Goal: Contribute content: Contribute content

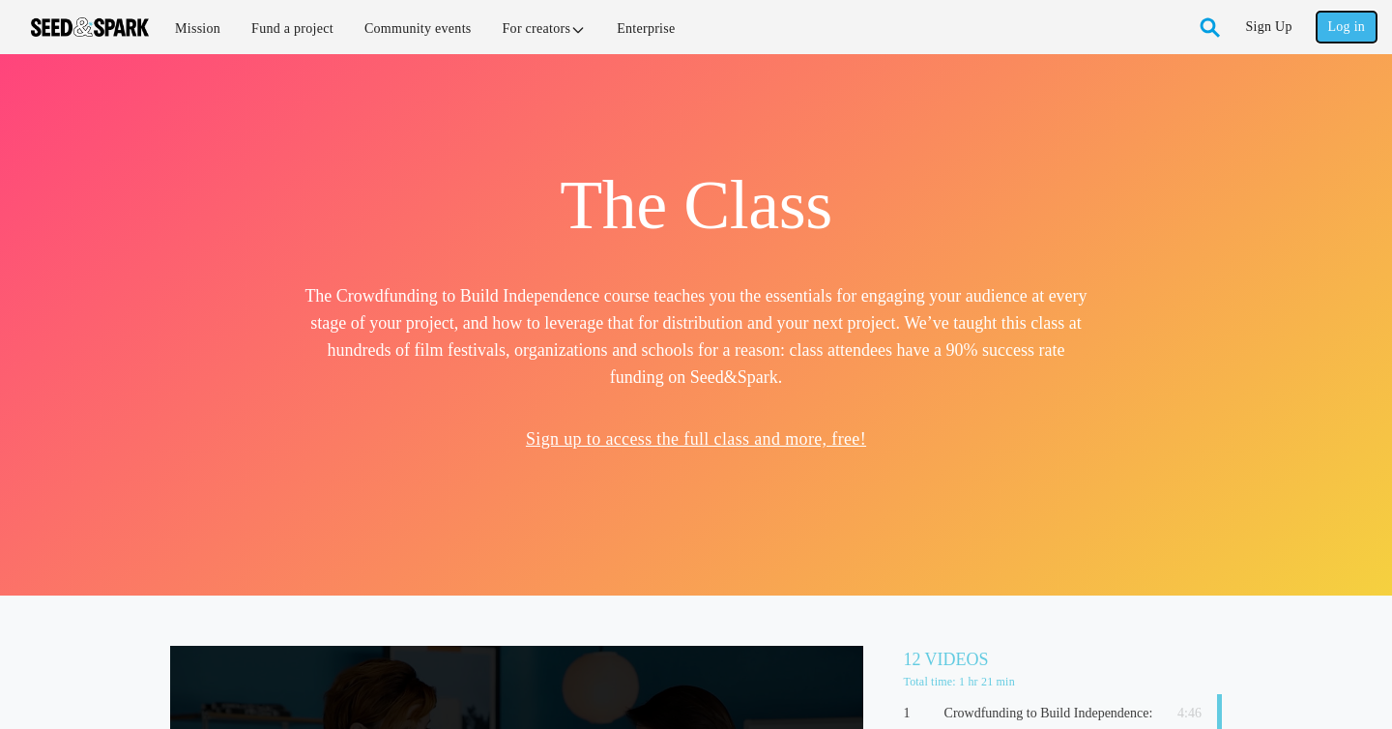
click at [1355, 23] on link "Log in" at bounding box center [1347, 27] width 60 height 31
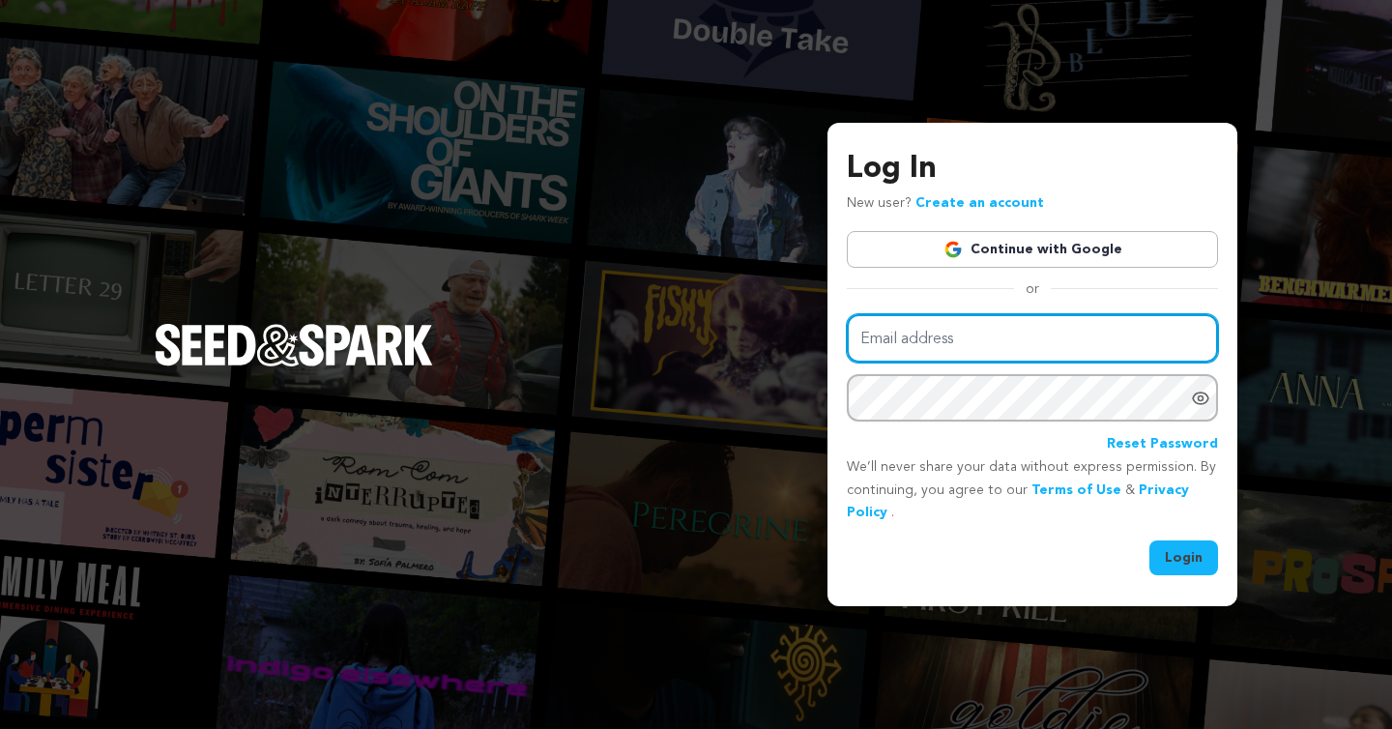
click at [1065, 338] on input "Email address" at bounding box center [1032, 338] width 371 height 49
type input "[EMAIL_ADDRESS][DOMAIN_NAME]"
click at [1150, 540] on button "Login" at bounding box center [1184, 557] width 69 height 35
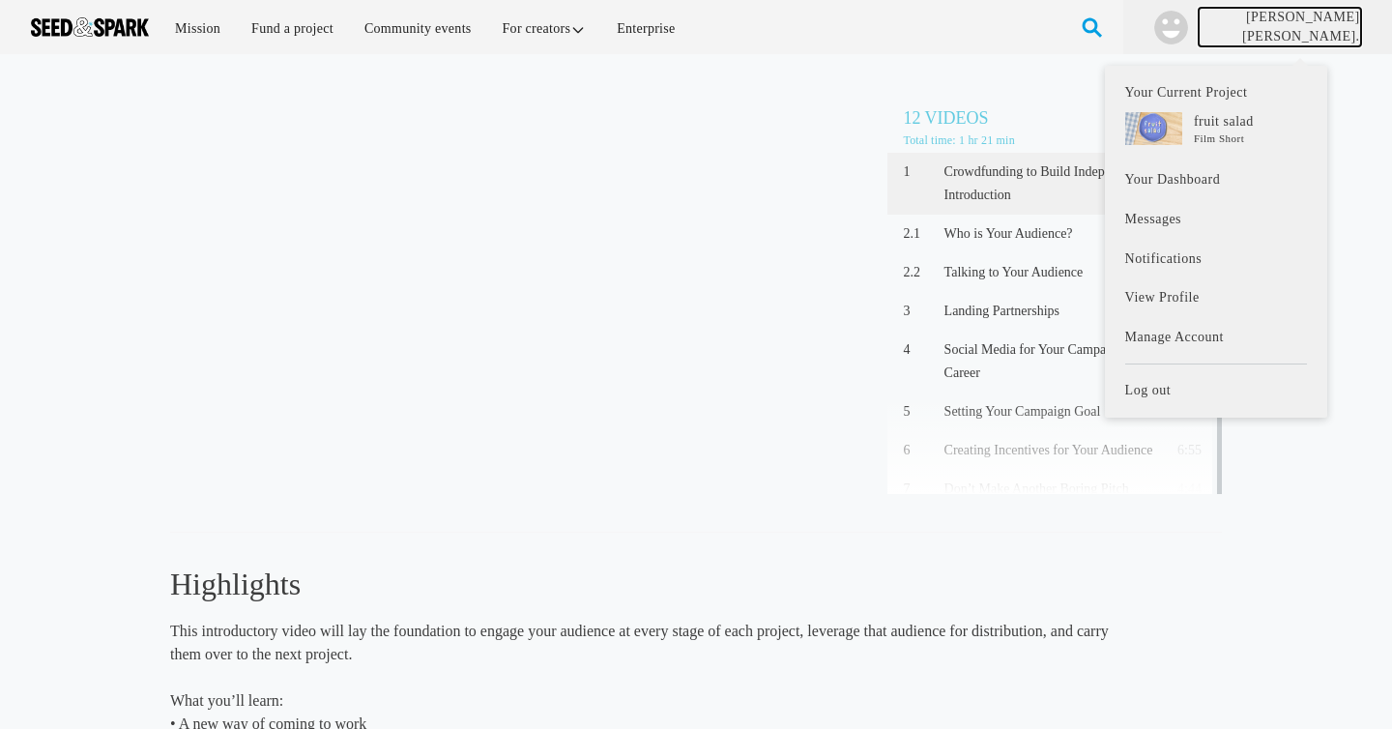
click at [1324, 29] on link "[PERSON_NAME] [PERSON_NAME]." at bounding box center [1280, 27] width 162 height 38
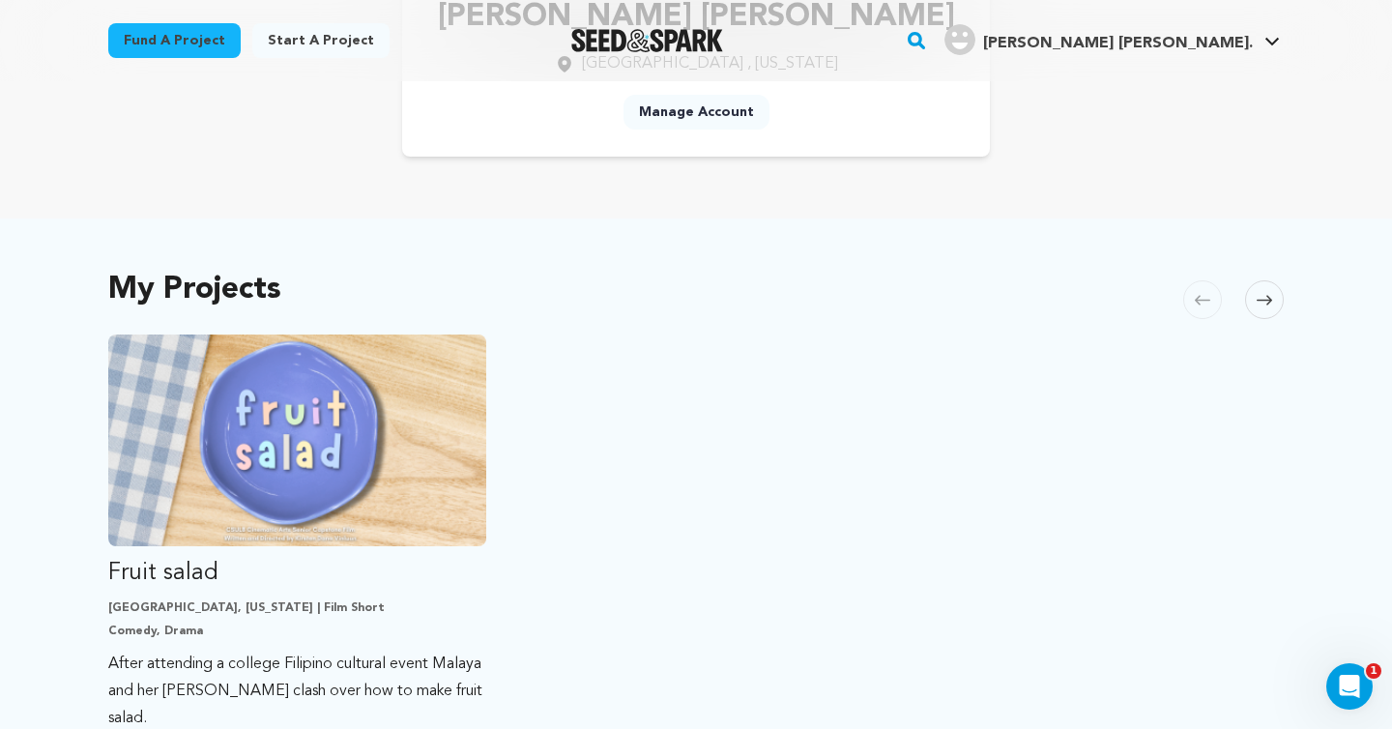
scroll to position [446, 0]
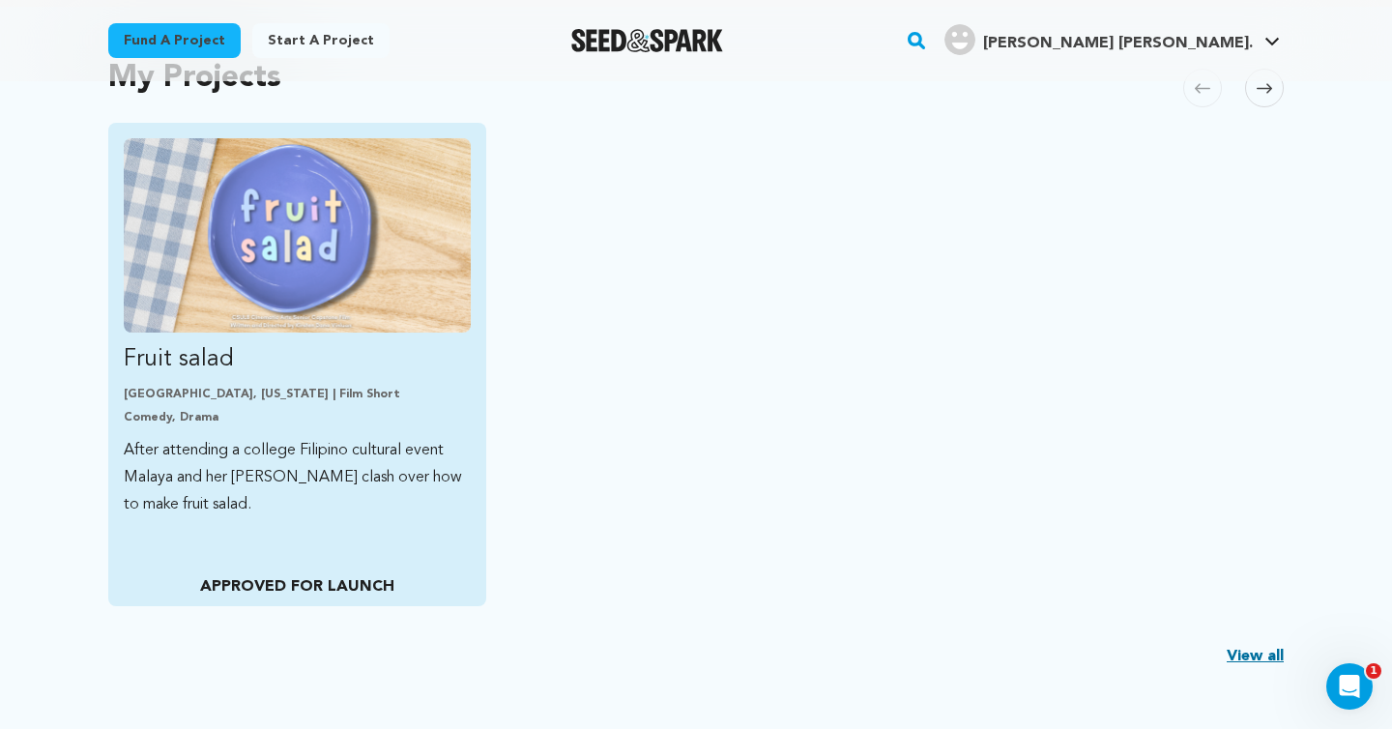
click at [414, 315] on img "Fund Fruit salad" at bounding box center [297, 235] width 347 height 194
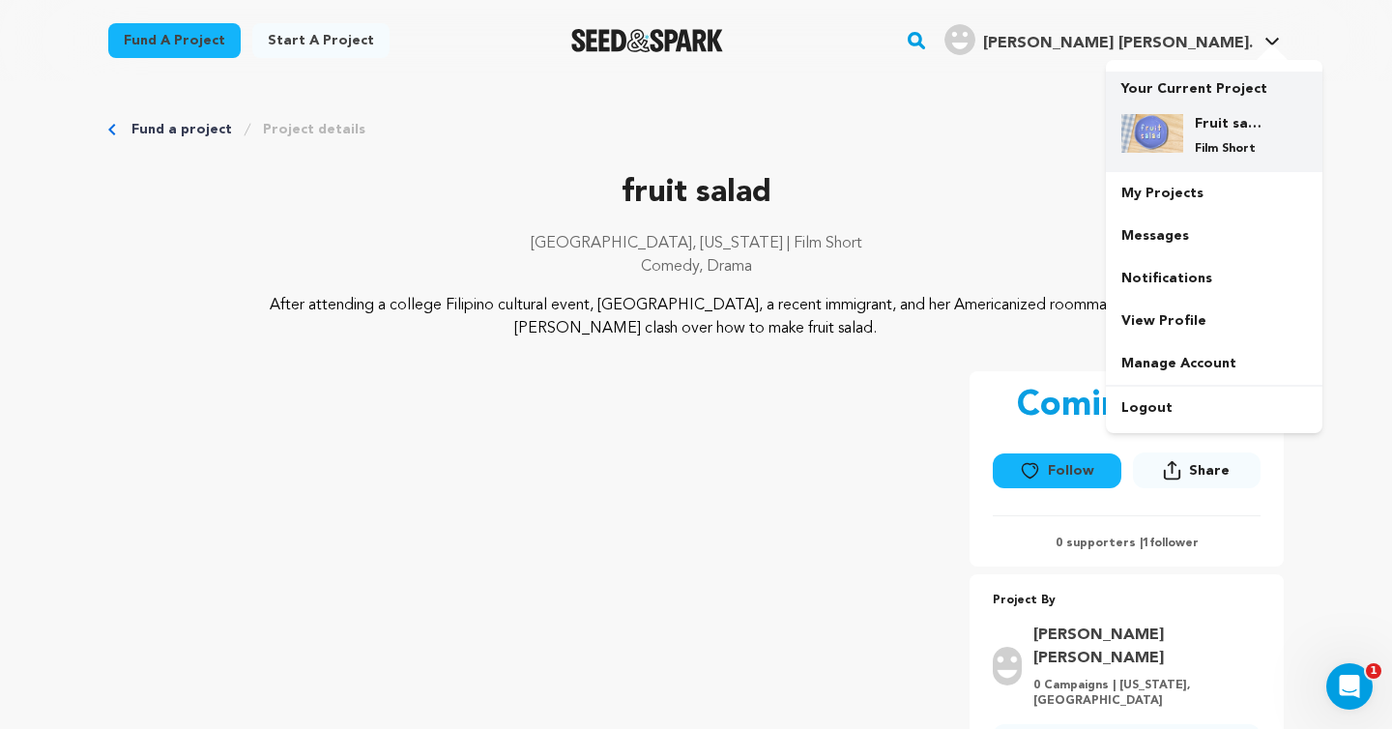
click at [1243, 122] on h4 "Fruit salad" at bounding box center [1230, 123] width 70 height 19
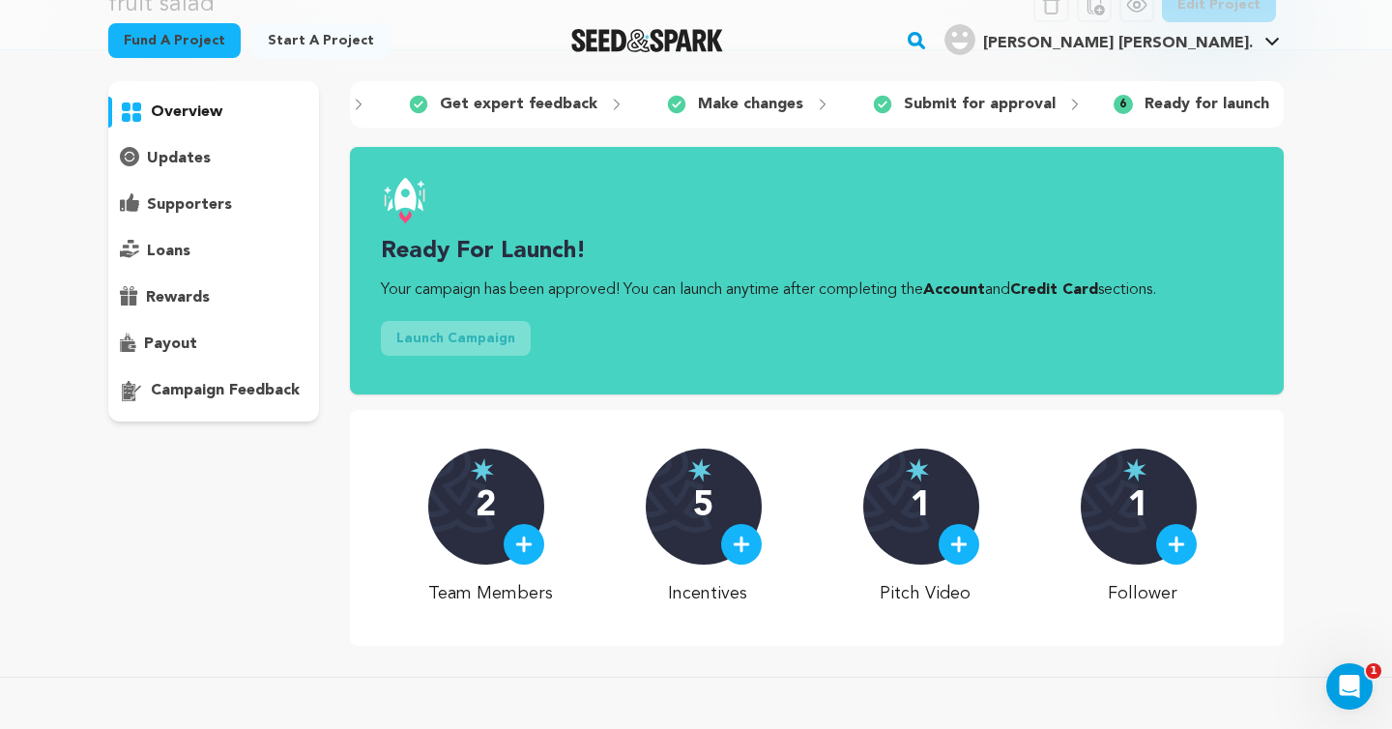
scroll to position [114, 0]
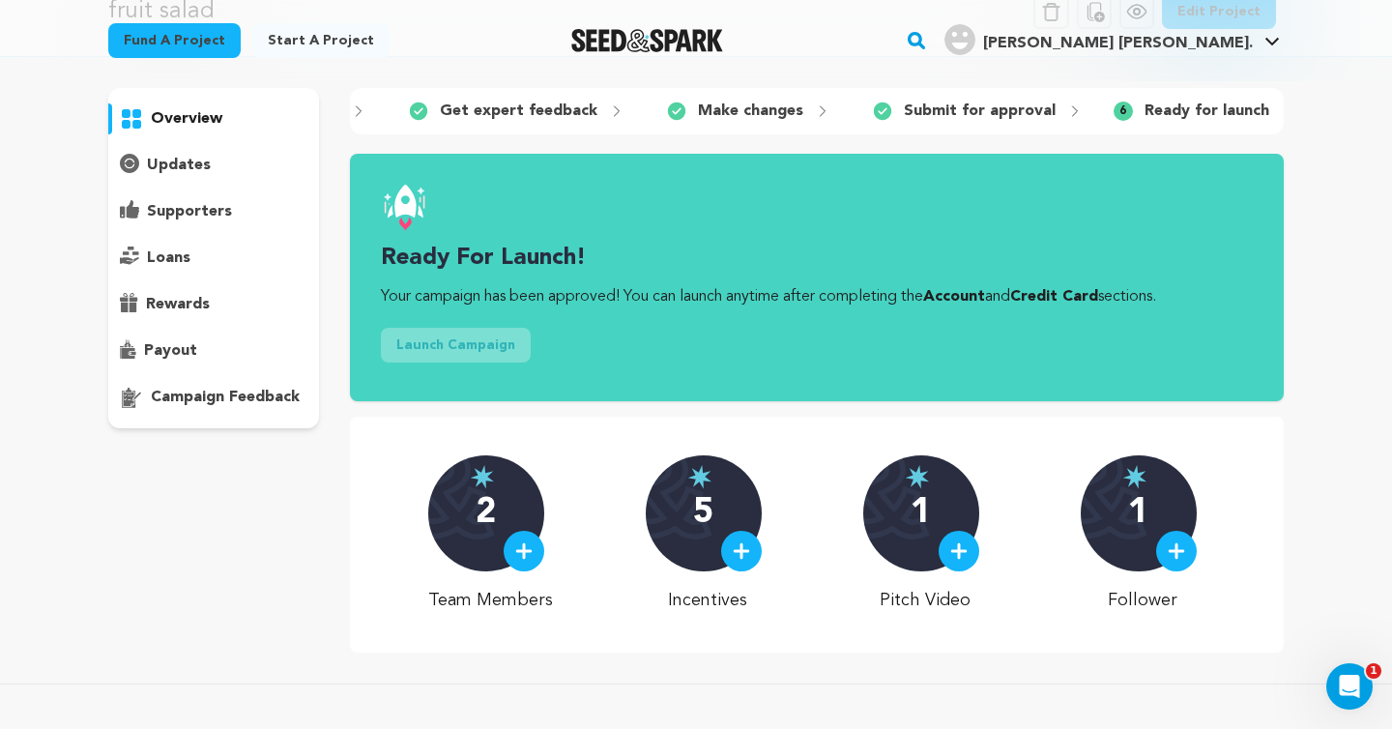
click at [188, 160] on p "updates" at bounding box center [179, 165] width 64 height 23
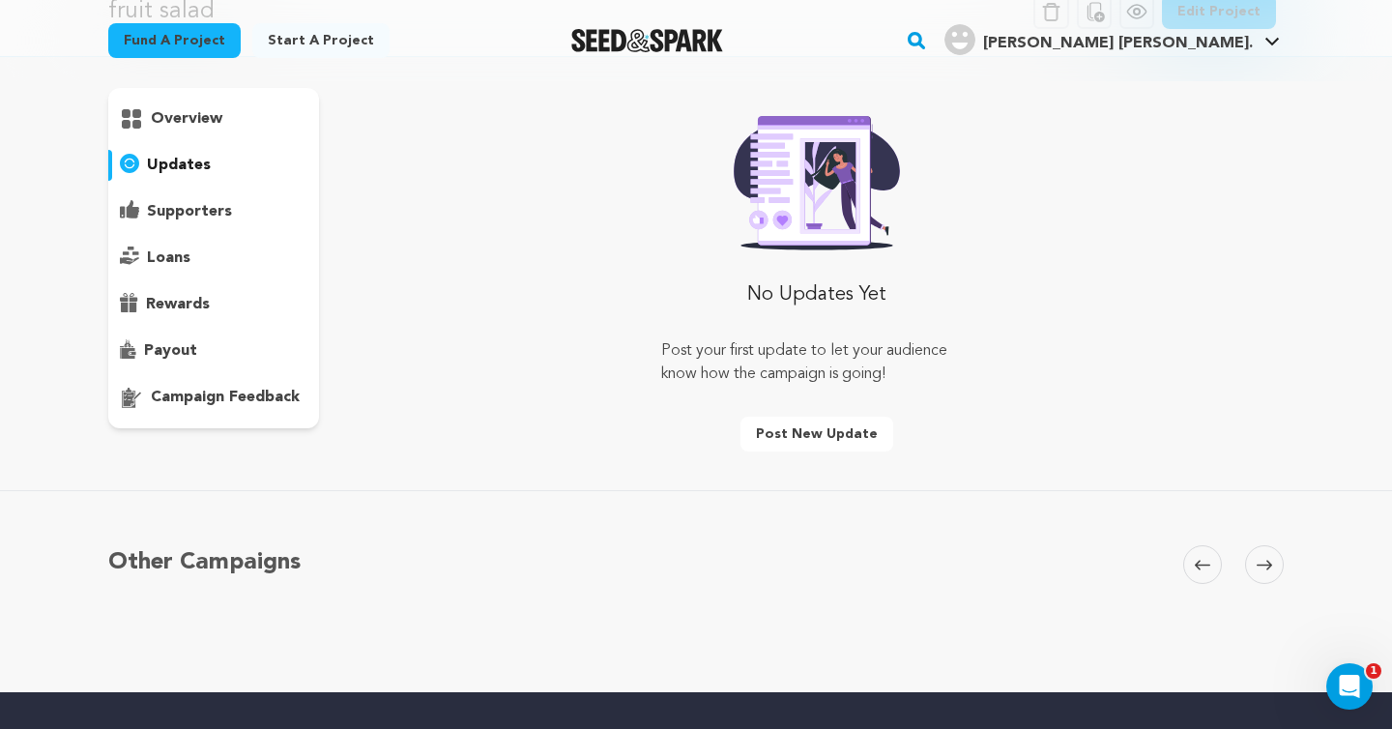
click at [190, 215] on p "supporters" at bounding box center [189, 211] width 85 height 23
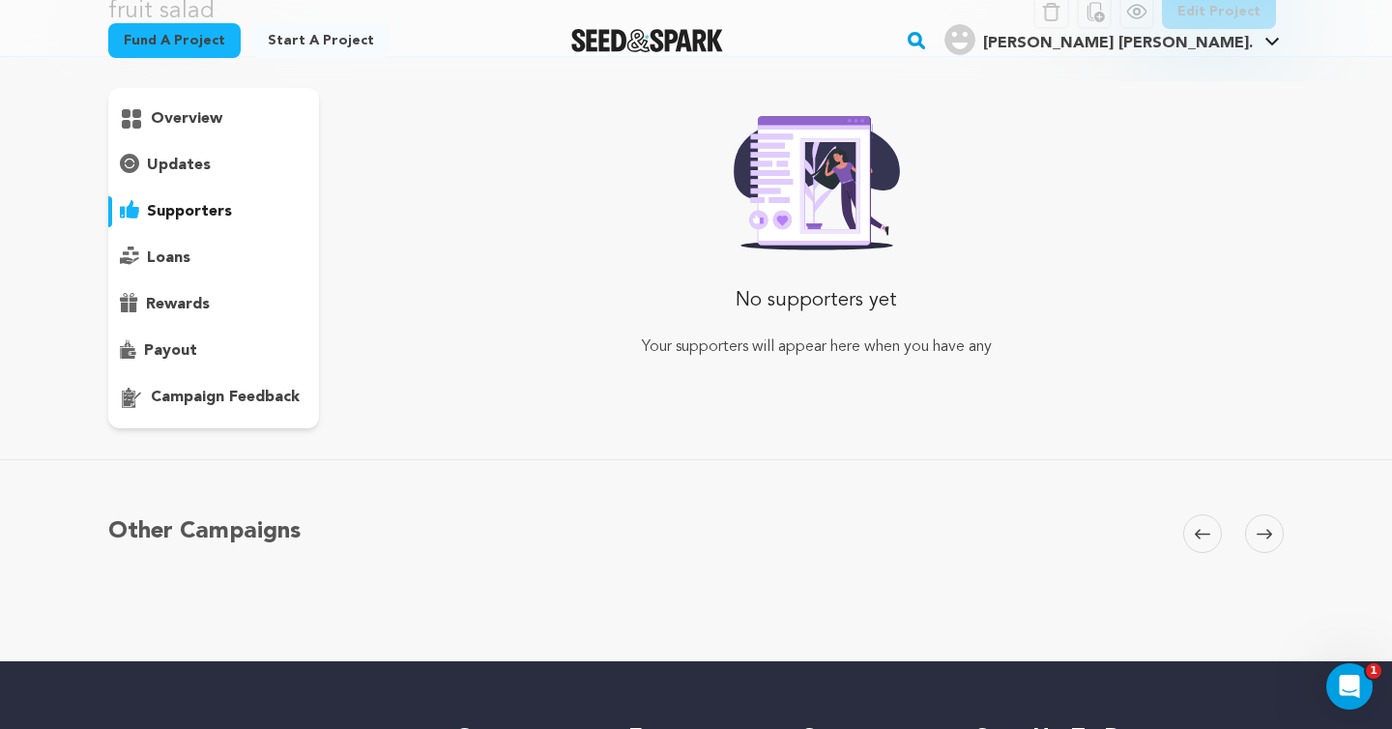
click at [195, 264] on div "loans" at bounding box center [213, 258] width 211 height 31
click at [208, 301] on p "rewards" at bounding box center [178, 304] width 64 height 23
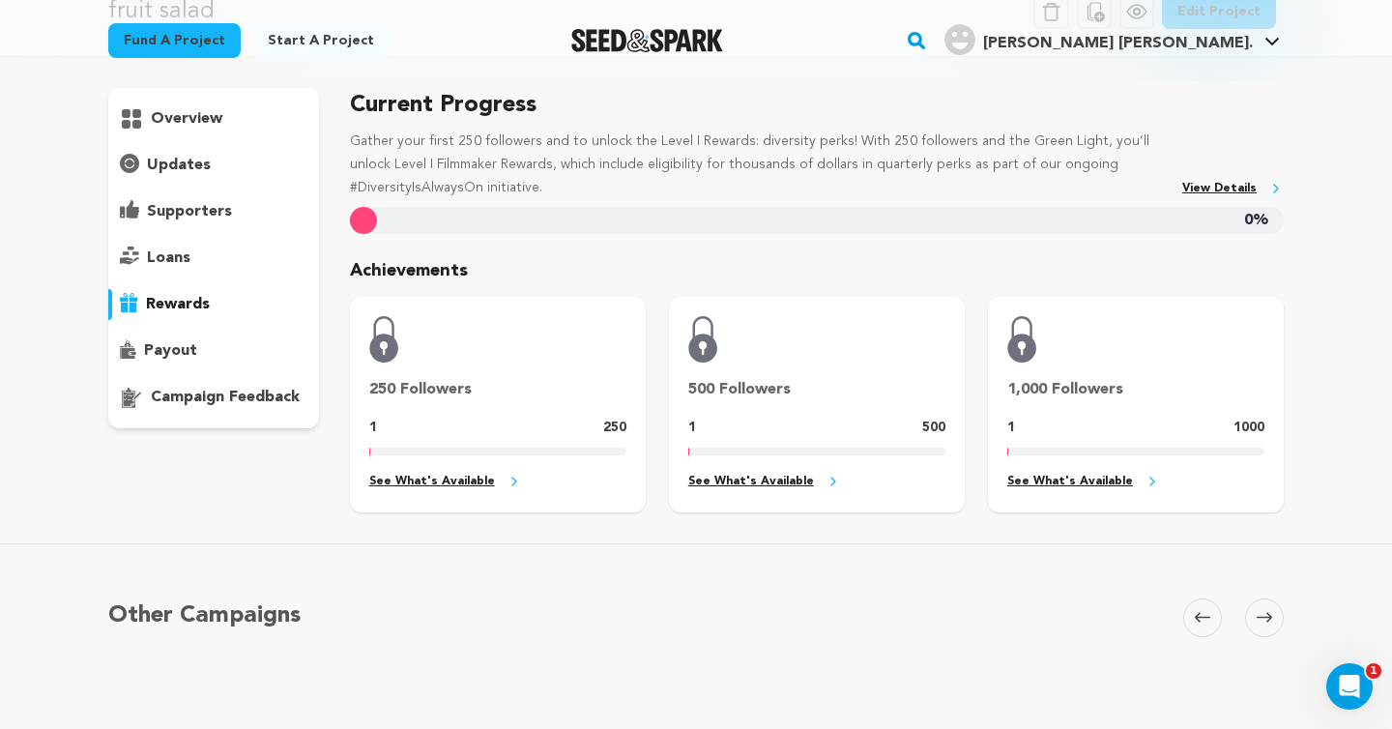
click at [214, 337] on div "payout" at bounding box center [213, 350] width 211 height 31
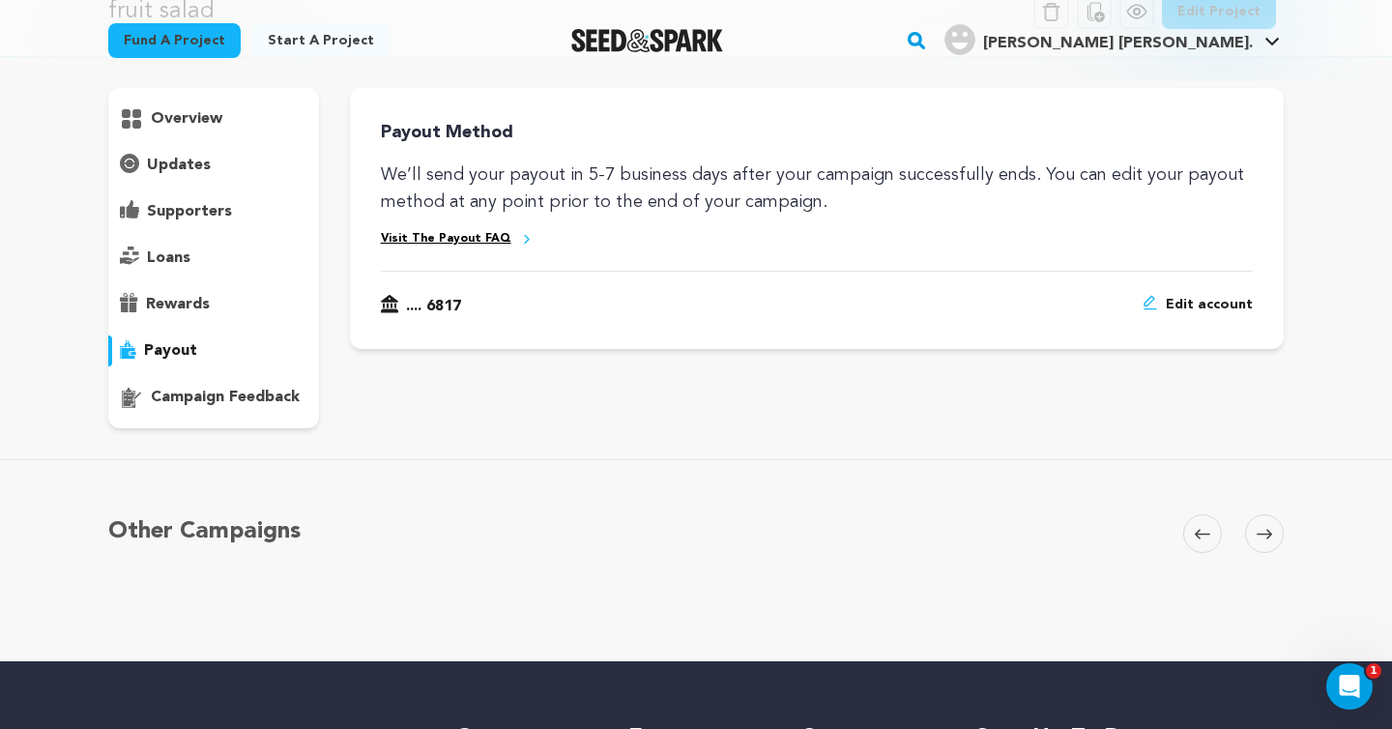
click at [226, 400] on p "campaign feedback" at bounding box center [225, 397] width 149 height 23
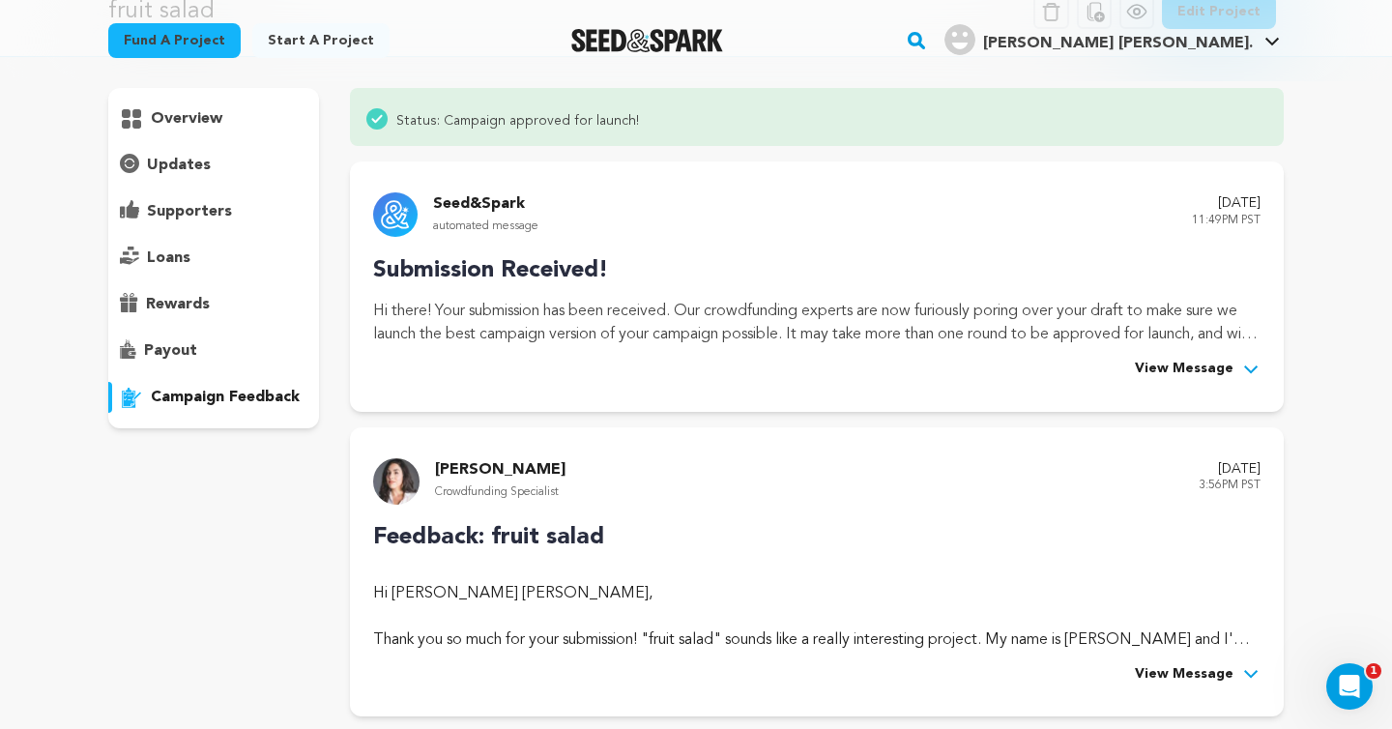
click at [1202, 369] on span "View Message" at bounding box center [1184, 369] width 99 height 23
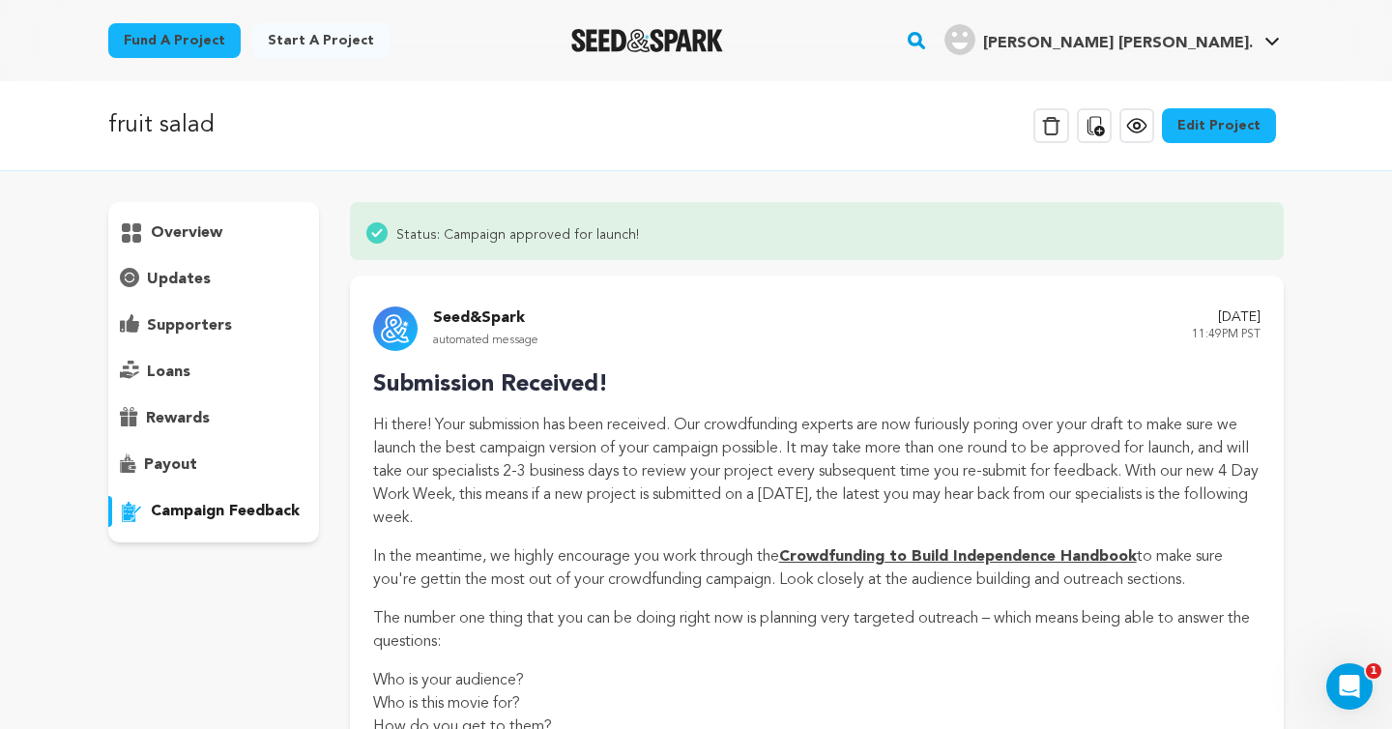
click at [1259, 134] on link "Edit Project" at bounding box center [1219, 125] width 114 height 35
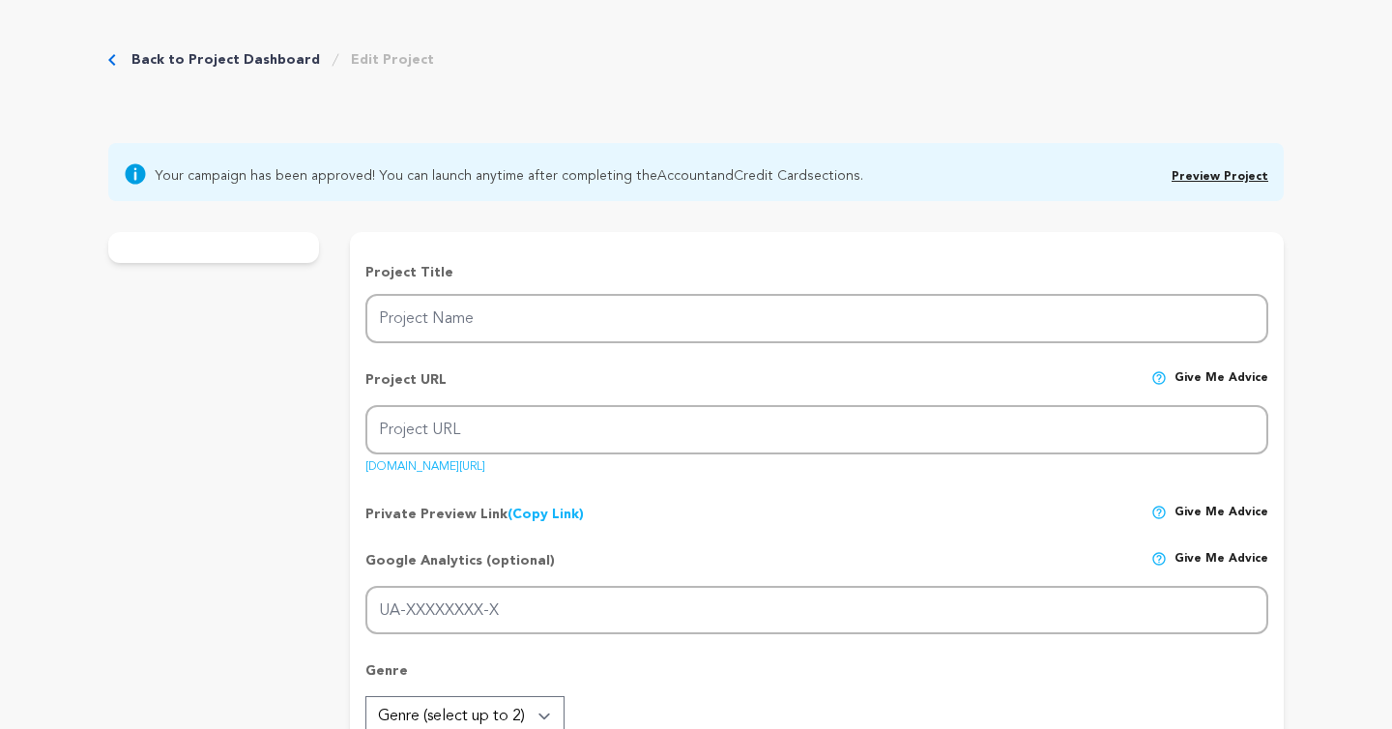
type input "fruit salad"
type input "fruit-salad"
type input "After attending a college Filipino cultural event Malaya and her Angelica clash…"
type textarea "After attending a college Filipino cultural event, Malaya, a recent immigrant, …"
type textarea "Found in a college setting, fruit salad is about navigating the cultural comple…"
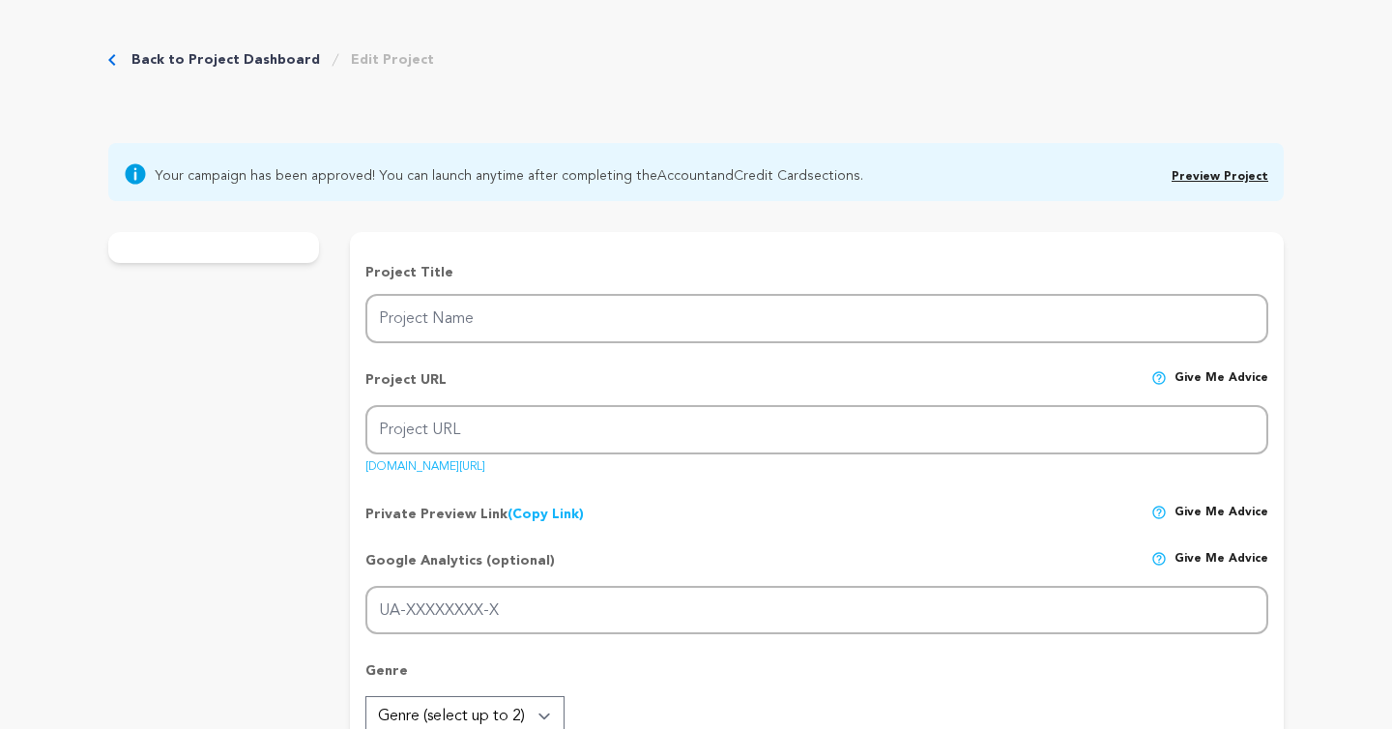
radio input "true"
type input "https://www.instagram.com/fruitsaladthefilm/"
type input "123"
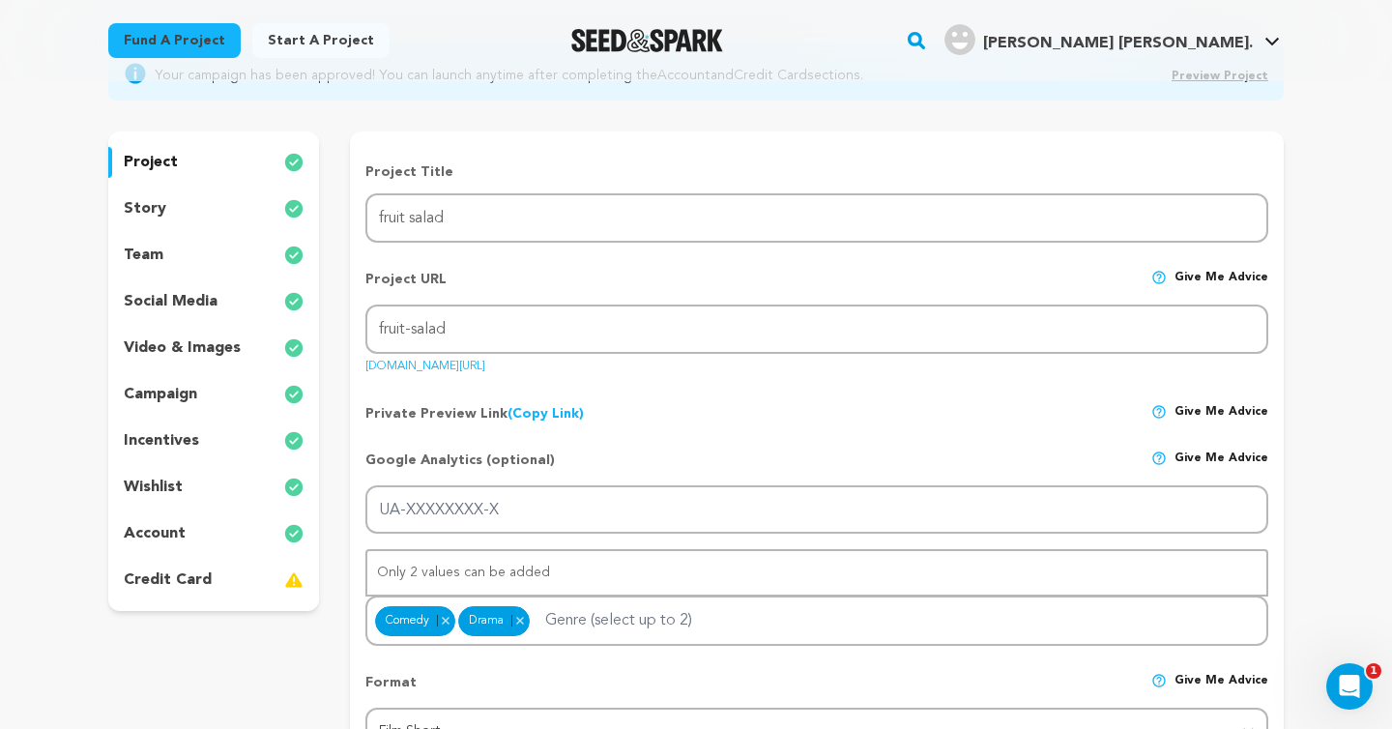
scroll to position [161, 0]
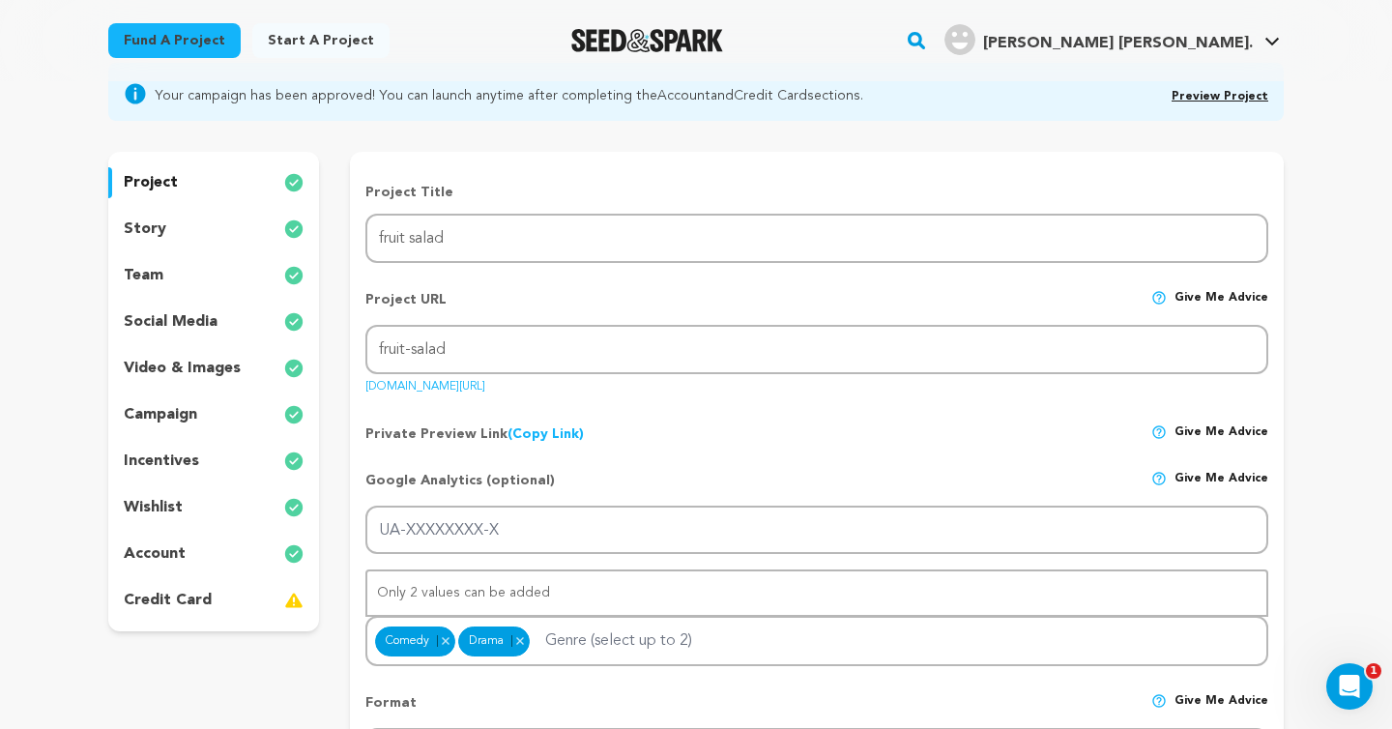
click at [269, 316] on div "social media" at bounding box center [213, 321] width 211 height 31
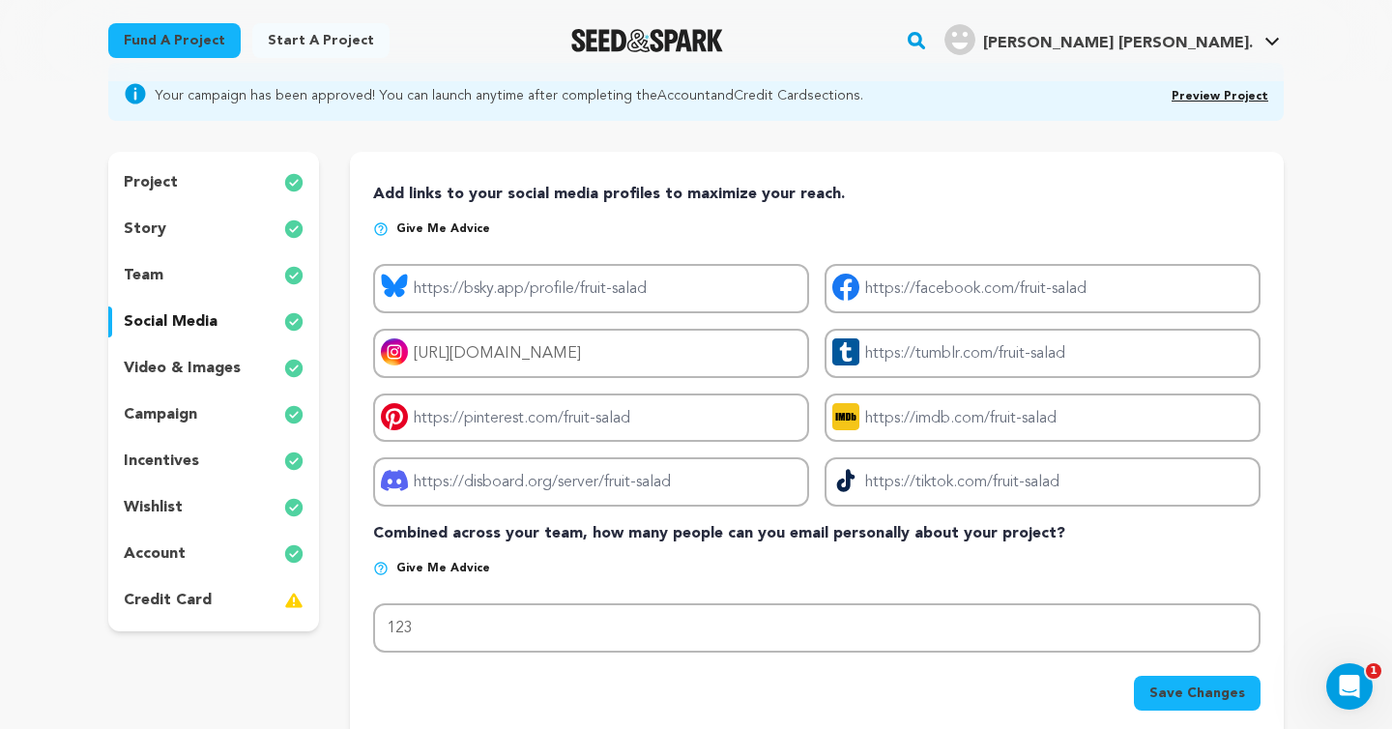
click at [255, 277] on div "team" at bounding box center [213, 275] width 211 height 31
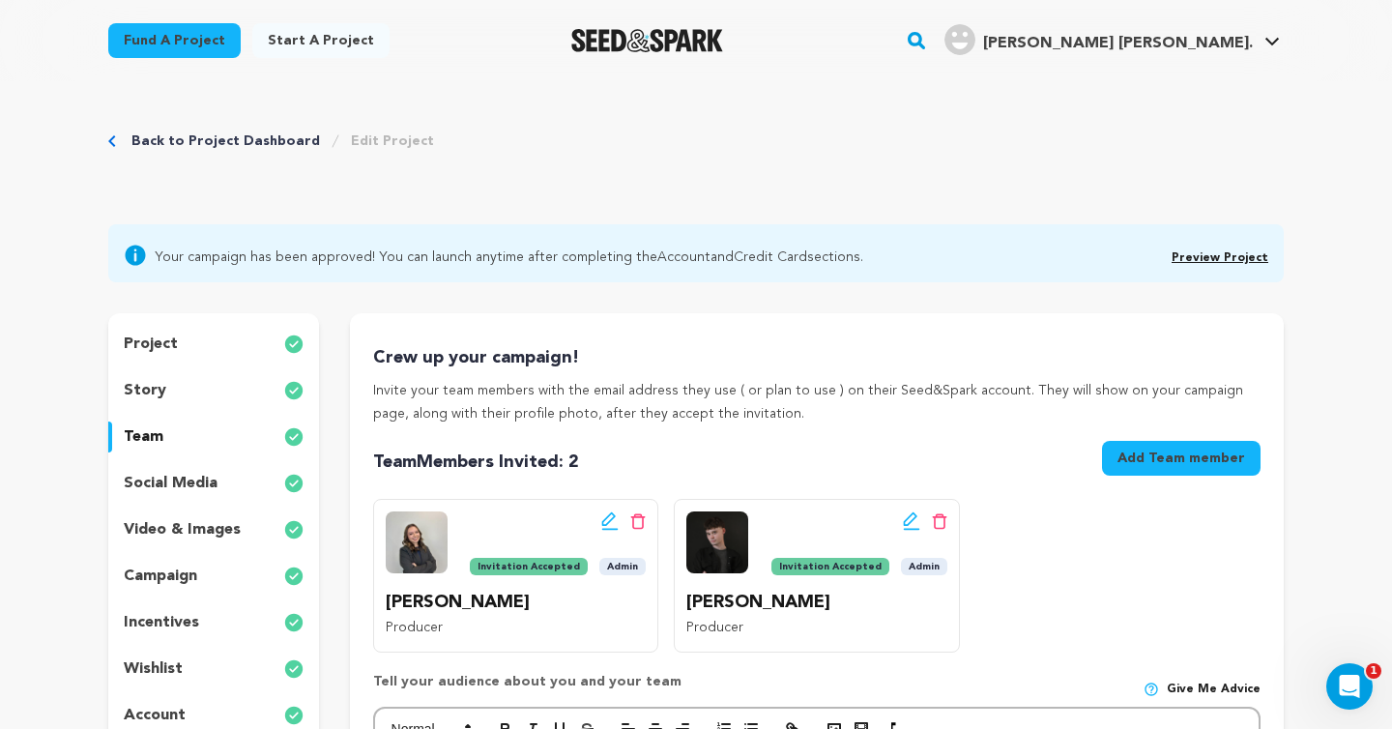
click at [221, 485] on div "social media" at bounding box center [213, 483] width 211 height 31
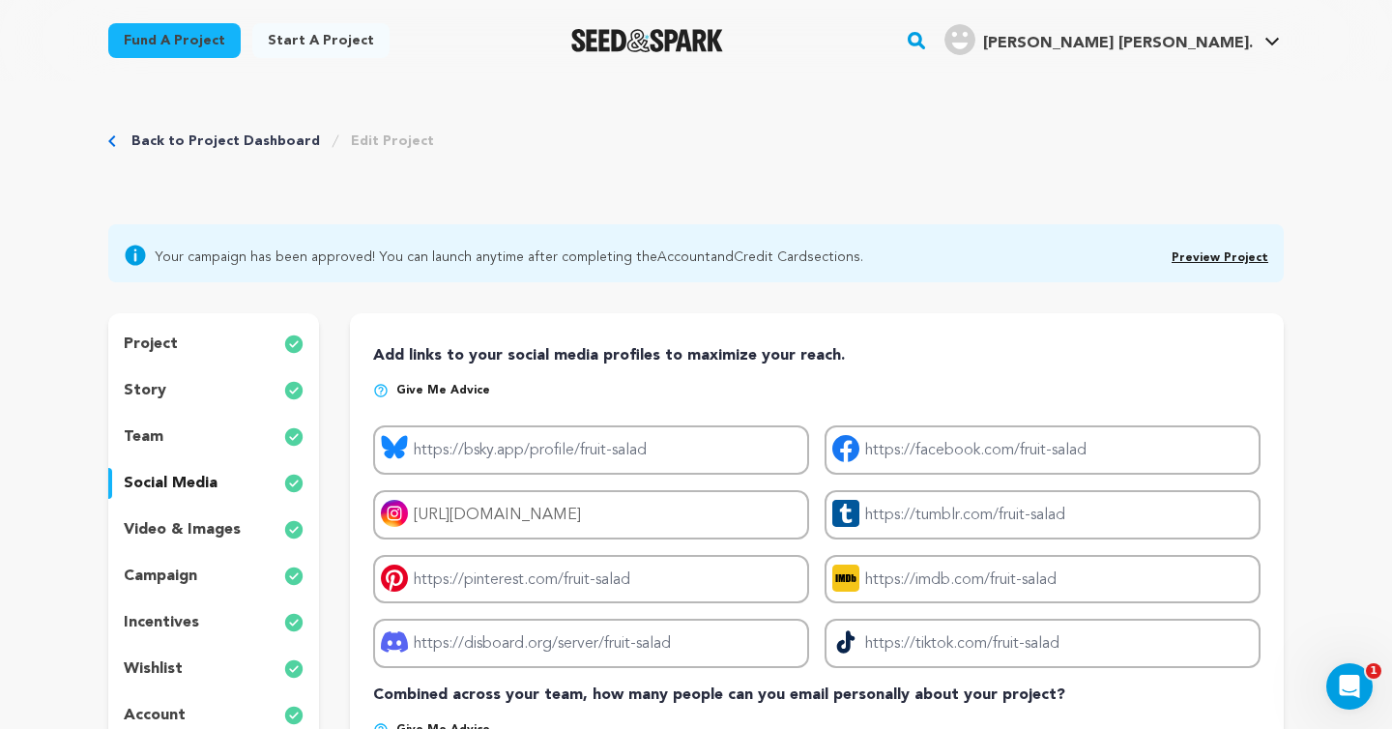
click at [240, 525] on div "video & images" at bounding box center [213, 529] width 211 height 31
